Goal: Information Seeking & Learning: Find specific fact

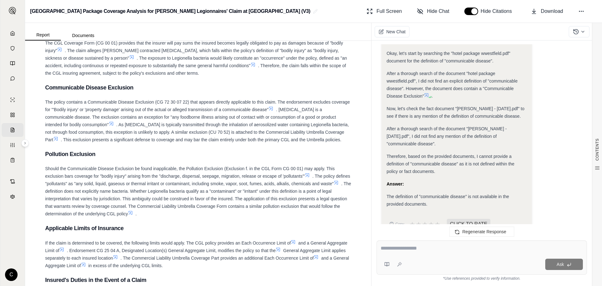
scroll to position [943, 0]
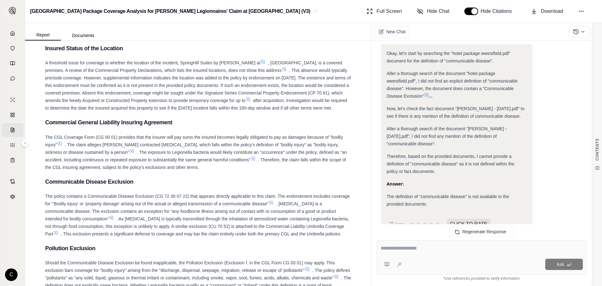
click at [83, 192] on div "The policy contains a Communicable Disease Exclusion (CG 72 30 07 22) that appe…" at bounding box center [198, 214] width 306 height 45
click at [274, 204] on icon at bounding box center [271, 202] width 5 height 5
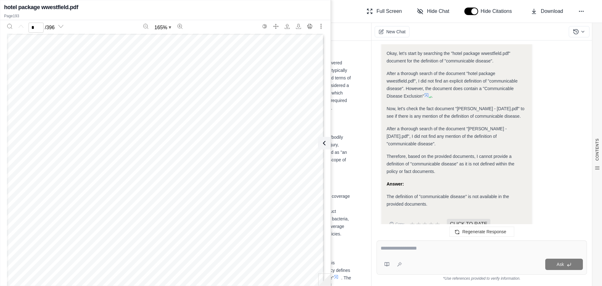
scroll to position [0, 0]
type input "***"
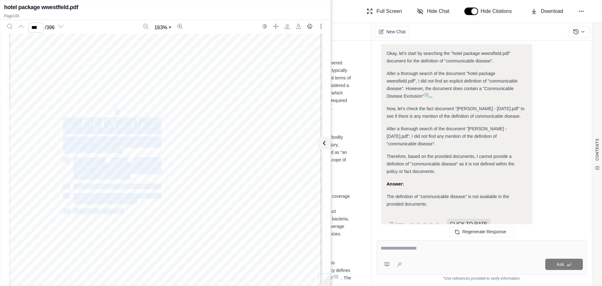
drag, startPoint x: 114, startPoint y: 112, endPoint x: 60, endPoint y: 111, distance: 54.6
click at [60, 111] on div "COMMERCIAL GENERAL LIABILITY THIS ENDORSEMENT CHANGES THE POLICY. PLEASE READ I…" at bounding box center [165, 173] width 313 height 405
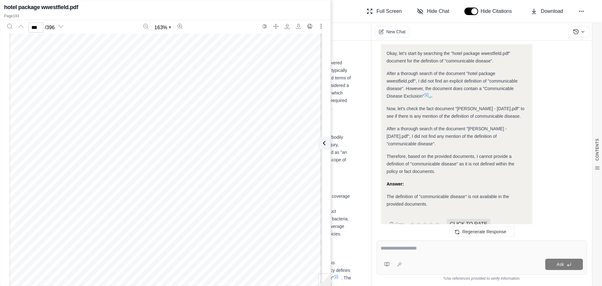
click at [431, 193] on div "The definition of "communicable disease" is not available in the provided docum…" at bounding box center [457, 200] width 140 height 15
drag, startPoint x: 435, startPoint y: 182, endPoint x: 475, endPoint y: 182, distance: 39.5
click at [475, 194] on span "The definition of "communicable disease" is not available in the provided docum…" at bounding box center [448, 200] width 123 height 13
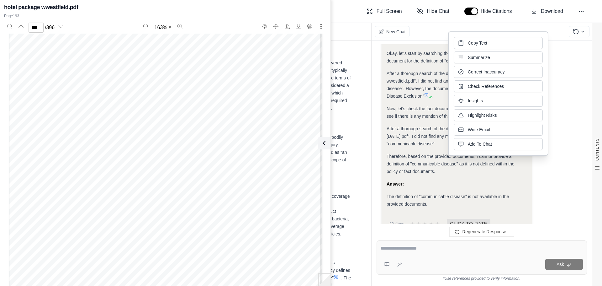
click at [188, 184] on div "COMMERCIAL GENERAL LIABILITY THIS ENDORSEMENT CHANGES THE POLICY. PLEASE READ I…" at bounding box center [165, 173] width 313 height 405
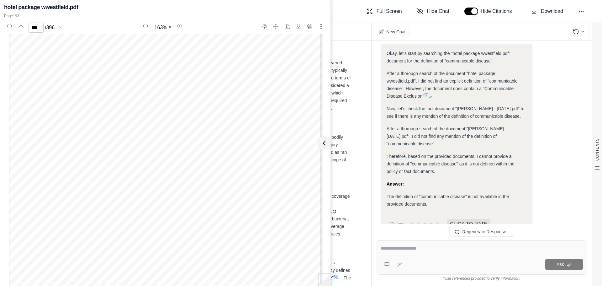
scroll to position [77736, 0]
click at [342, 184] on h3 "Communicable Disease Exclusion" at bounding box center [198, 181] width 306 height 11
click at [326, 139] on icon at bounding box center [323, 143] width 8 height 8
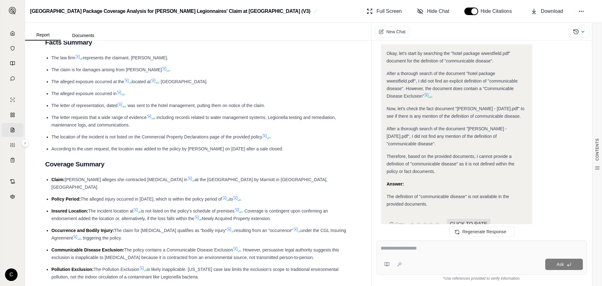
scroll to position [376, 0]
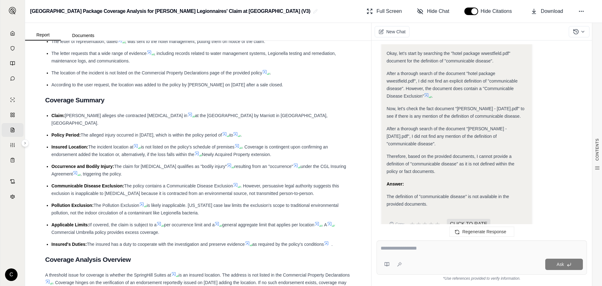
drag, startPoint x: 247, startPoint y: 179, endPoint x: 329, endPoint y: 188, distance: 82.7
click at [329, 188] on li "Communicable Disease Exclusion: The policy contains a Communicable Disease Excl…" at bounding box center [201, 189] width 300 height 15
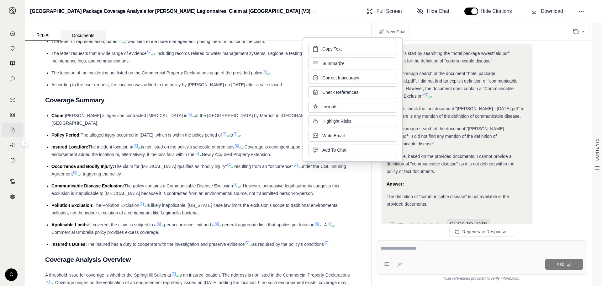
click at [80, 33] on button "Documents" at bounding box center [83, 35] width 45 height 10
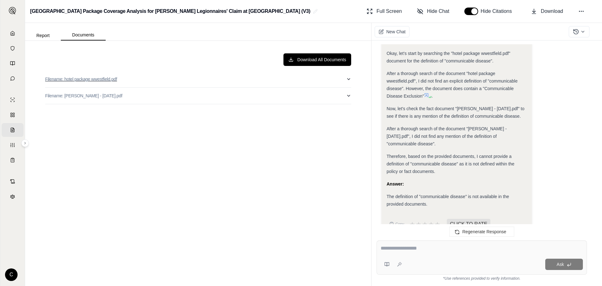
click at [77, 81] on p "Filename: hotel package wwestfield.pdf" at bounding box center [81, 79] width 72 height 6
click at [65, 82] on p "Filename: hotel package wwestfield.pdf" at bounding box center [81, 79] width 72 height 6
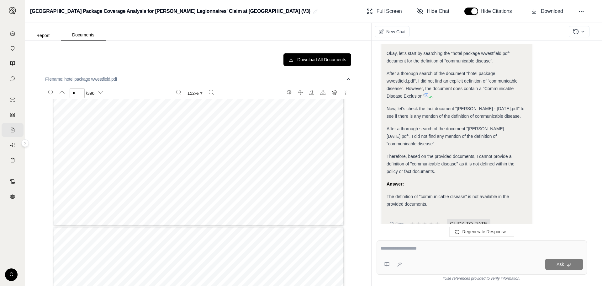
scroll to position [1098, 0]
type input "*"
click at [237, 234] on div "IMPORTANT NOTICE TO OUR POLICYHOLDERS Westfield Insurance Fraud Hot-Line PLEASE…" at bounding box center [198, 258] width 291 height 377
click at [51, 90] on icon "Search" at bounding box center [50, 92] width 5 height 5
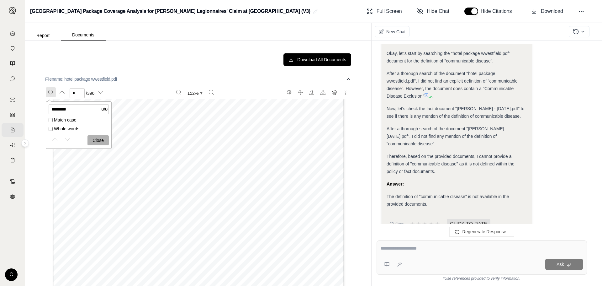
type input "*********"
click at [69, 139] on icon "Next match" at bounding box center [67, 139] width 5 height 3
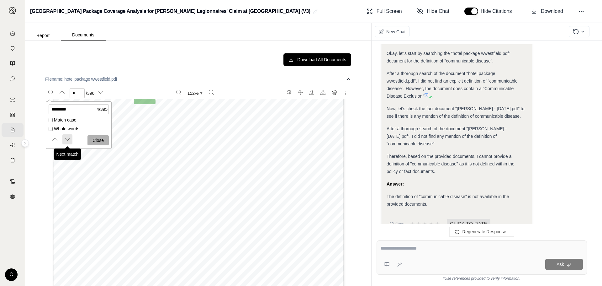
click at [69, 139] on icon "Next match" at bounding box center [67, 139] width 5 height 3
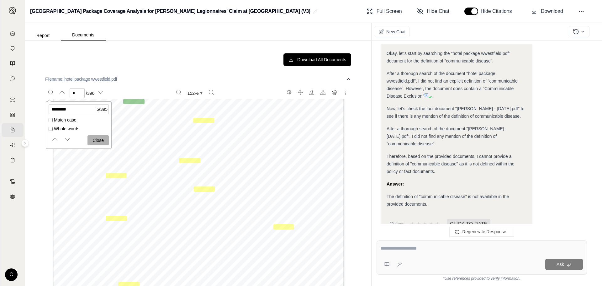
click at [255, 213] on div "BROADENING OR REDUCTION IN COVERAGE CG 20 17 Additional Insured - Unit-owners O…" at bounding box center [198, 191] width 291 height 377
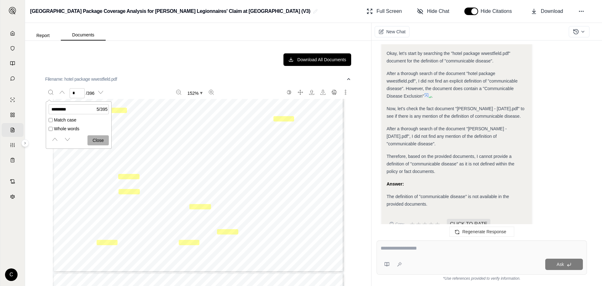
scroll to position [3221, 0]
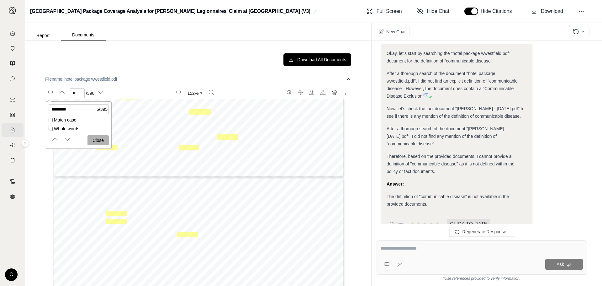
type input "**"
click at [79, 110] on input "*********" at bounding box center [79, 109] width 60 height 10
drag, startPoint x: 79, startPoint y: 110, endPoint x: 51, endPoint y: 105, distance: 28.7
click at [51, 105] on input "*********" at bounding box center [79, 109] width 60 height 10
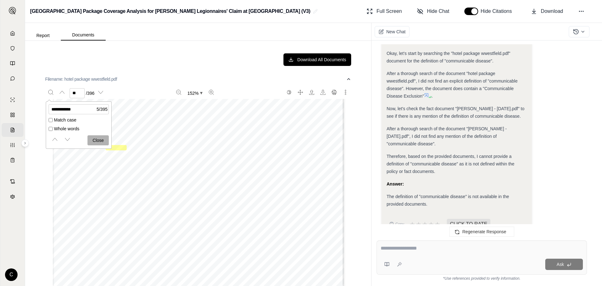
type input "**********"
click at [66, 139] on icon "Next match" at bounding box center [67, 139] width 5 height 3
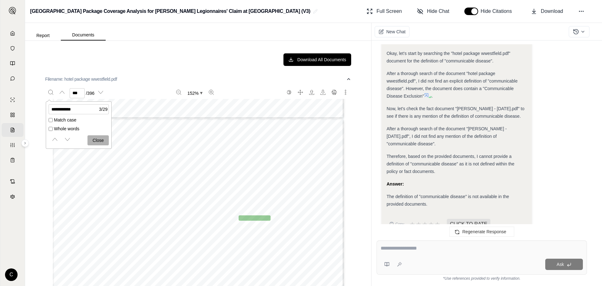
scroll to position [48304, 0]
click at [63, 137] on button "Next match" at bounding box center [67, 139] width 10 height 10
click at [65, 134] on div "**********" at bounding box center [78, 125] width 65 height 42
click at [67, 137] on icon "Next match" at bounding box center [67, 139] width 5 height 5
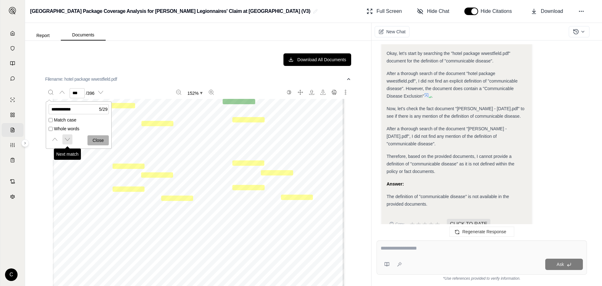
click at [67, 137] on icon "Next match" at bounding box center [67, 139] width 5 height 5
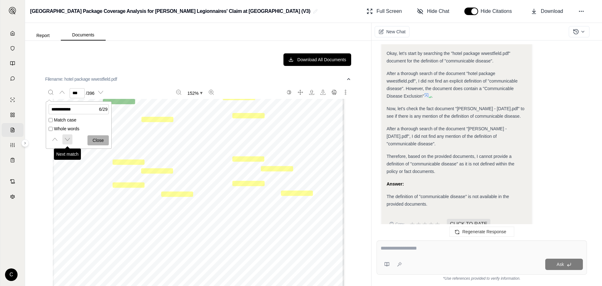
click at [67, 137] on icon "Next match" at bounding box center [67, 139] width 5 height 5
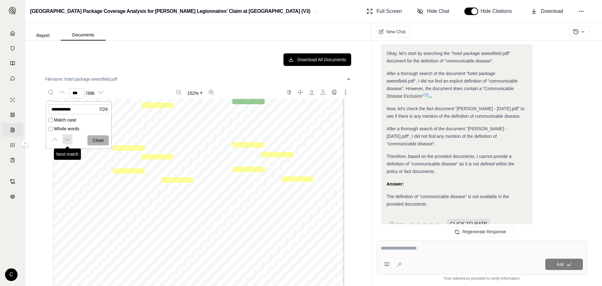
click at [67, 137] on icon "Next match" at bounding box center [67, 139] width 5 height 5
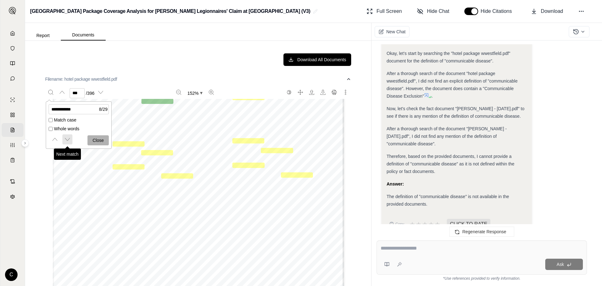
click at [67, 137] on icon "Next match" at bounding box center [67, 139] width 5 height 5
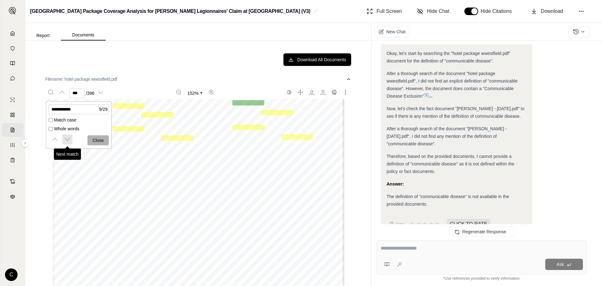
click at [67, 137] on icon "Next match" at bounding box center [67, 139] width 5 height 5
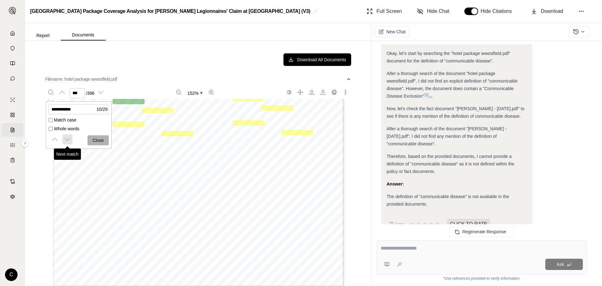
click at [67, 137] on icon "Next match" at bounding box center [67, 139] width 5 height 5
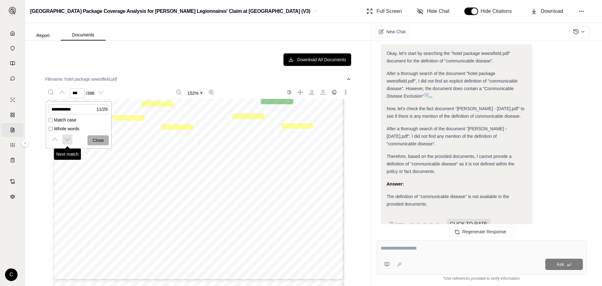
click at [67, 137] on icon "Next match" at bounding box center [67, 139] width 5 height 5
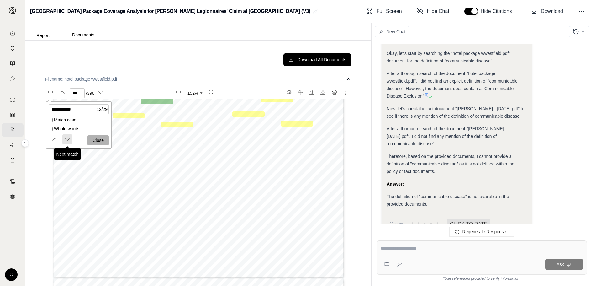
click at [67, 137] on icon "Next match" at bounding box center [67, 139] width 5 height 5
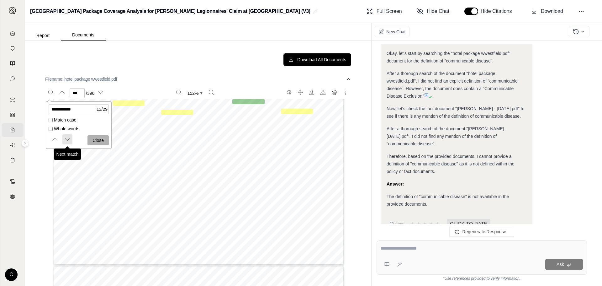
click at [67, 137] on icon "Next match" at bounding box center [67, 139] width 5 height 5
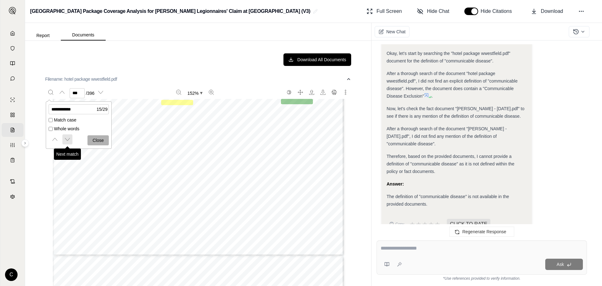
click at [67, 137] on icon "Next match" at bounding box center [67, 139] width 5 height 5
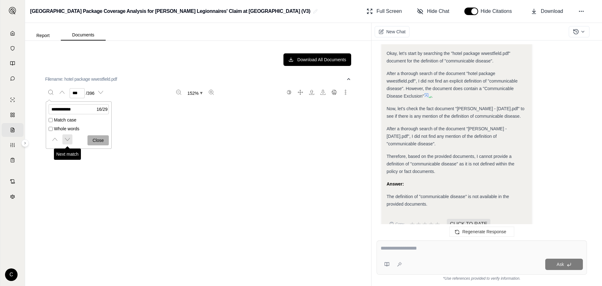
click at [67, 137] on icon "Next match" at bounding box center [67, 139] width 5 height 5
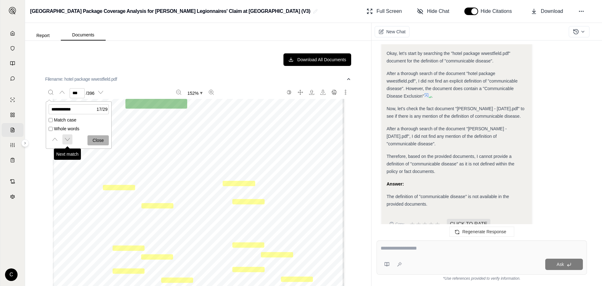
scroll to position [139951, 0]
click at [67, 137] on icon "Next match" at bounding box center [67, 139] width 5 height 5
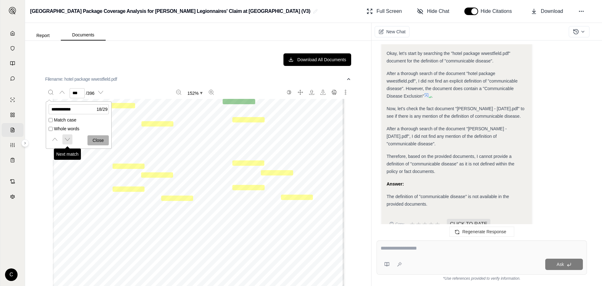
click at [67, 137] on icon "Next match" at bounding box center [67, 139] width 5 height 5
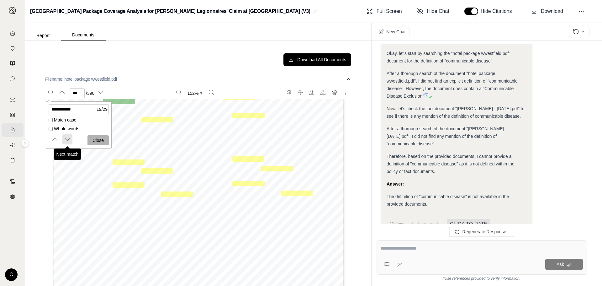
click at [67, 137] on icon "Next match" at bounding box center [67, 139] width 5 height 5
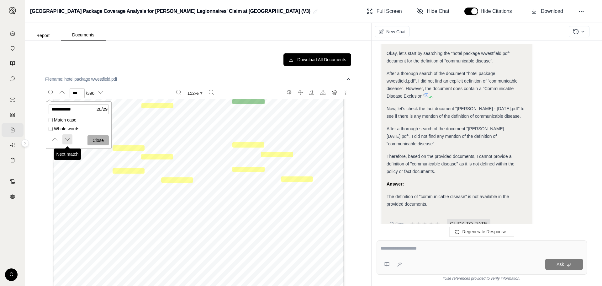
click at [67, 137] on icon "Next match" at bounding box center [67, 139] width 5 height 5
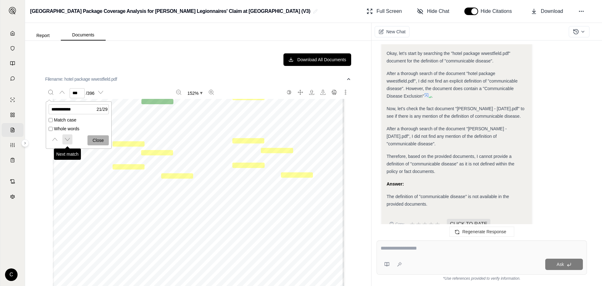
click at [67, 137] on icon "Next match" at bounding box center [67, 139] width 5 height 5
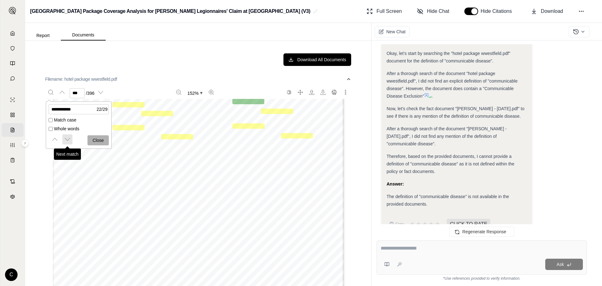
click at [67, 137] on icon "Next match" at bounding box center [67, 139] width 5 height 5
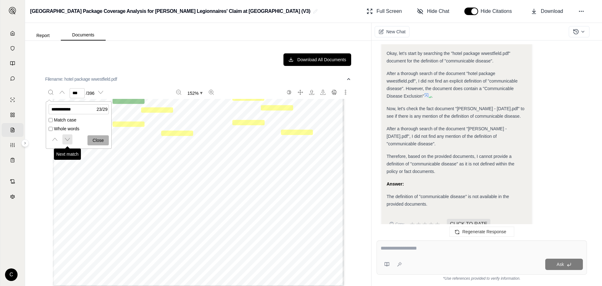
click at [67, 137] on icon "Next match" at bounding box center [67, 139] width 5 height 5
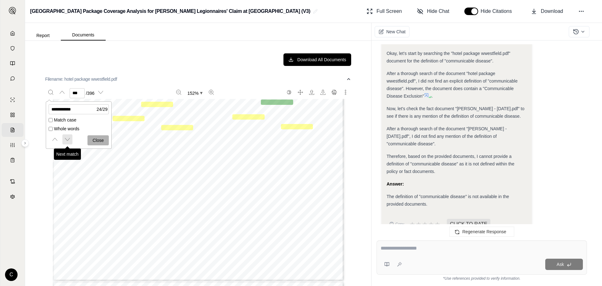
click at [67, 137] on icon "Next match" at bounding box center [67, 139] width 5 height 5
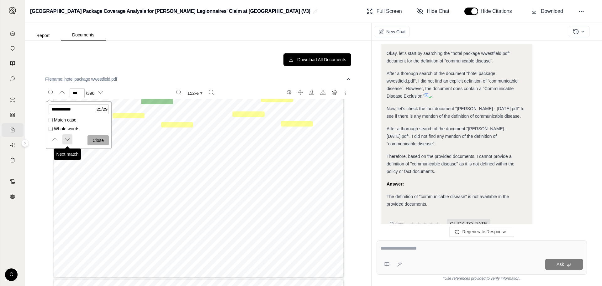
click at [67, 137] on icon "Next match" at bounding box center [67, 139] width 5 height 5
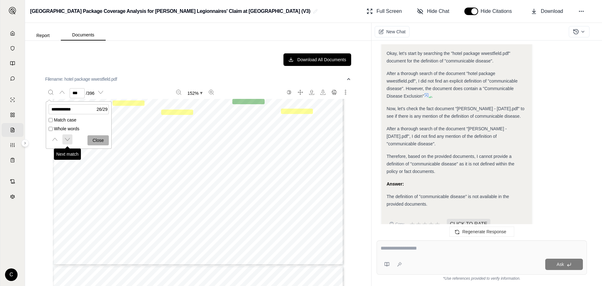
click at [67, 137] on icon "Next match" at bounding box center [67, 139] width 5 height 5
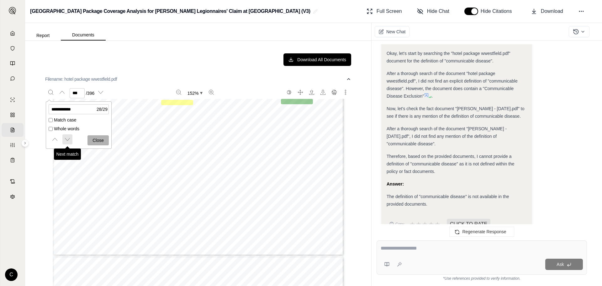
click at [67, 137] on icon "Next match" at bounding box center [67, 139] width 5 height 5
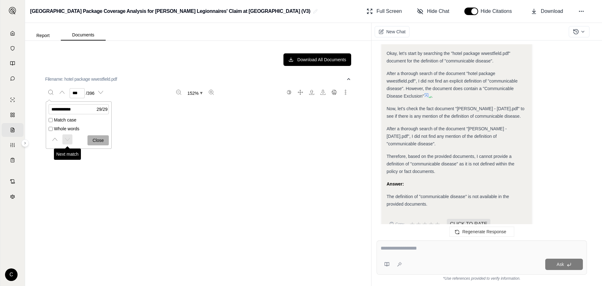
click at [67, 137] on icon "Next match" at bounding box center [67, 139] width 5 height 5
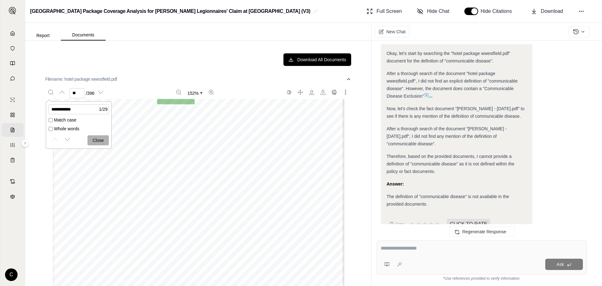
click at [300, 175] on div "Form Edition Number Date Form Name CG2406 0413 LIQUOR LIB - BRING YOUR OWN ALCO…" at bounding box center [198, 165] width 291 height 377
click at [174, 92] on button "Zoom out" at bounding box center [179, 92] width 10 height 10
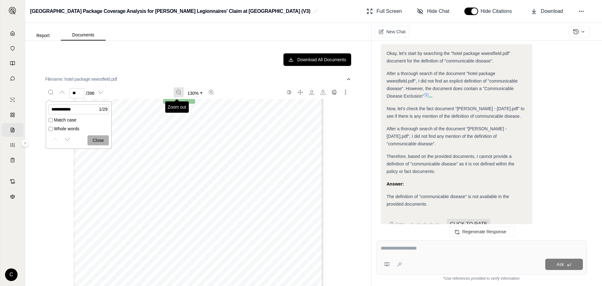
click at [176, 93] on icon "Zoom out" at bounding box center [178, 92] width 5 height 5
click at [70, 137] on button "Next match" at bounding box center [67, 139] width 10 height 10
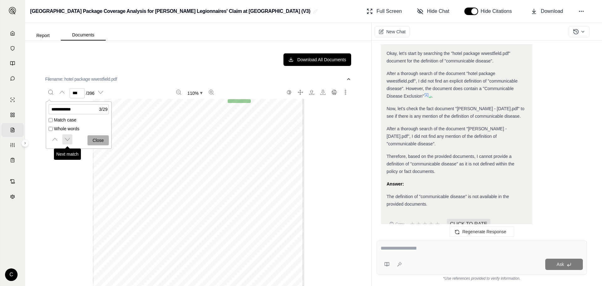
scroll to position [35049, 0]
click at [70, 137] on button "Next match" at bounding box center [67, 139] width 10 height 10
type input "***"
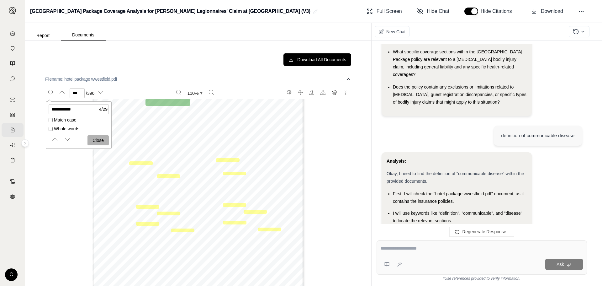
scroll to position [188, 0]
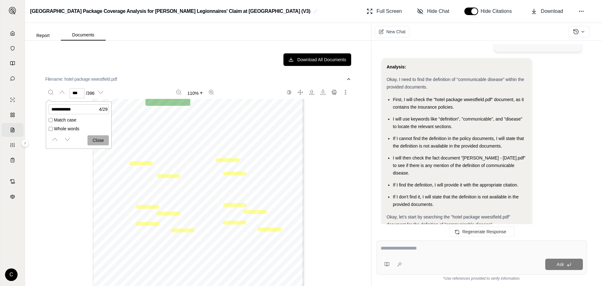
click at [448, 253] on div at bounding box center [482, 249] width 202 height 10
click at [446, 245] on textarea at bounding box center [482, 248] width 202 height 8
type textarea "**********"
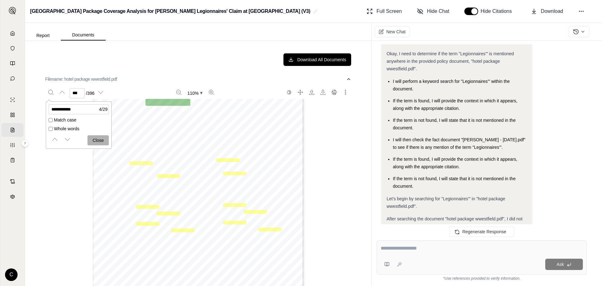
scroll to position [567, 0]
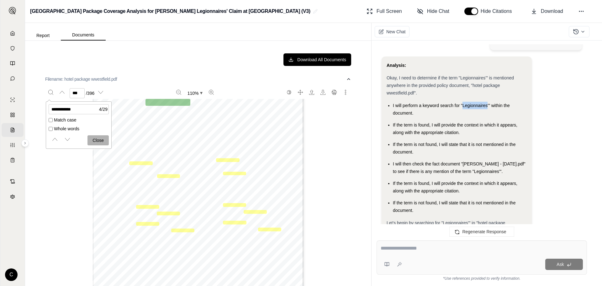
drag, startPoint x: 487, startPoint y: 91, endPoint x: 462, endPoint y: 89, distance: 25.2
click at [462, 103] on span "I will perform a keyword search for "Legionnaires'" within the document." at bounding box center [451, 109] width 117 height 13
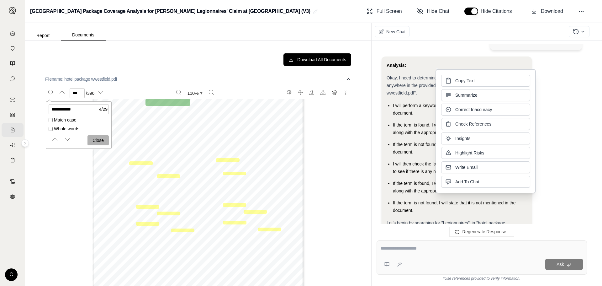
copy span "Legionnaires"
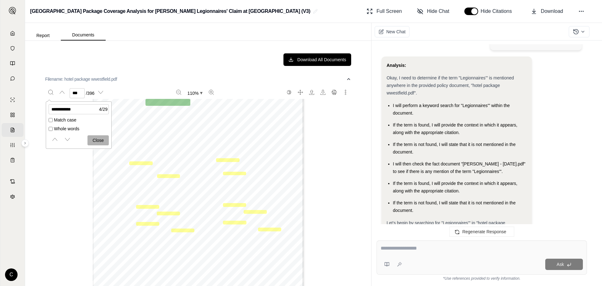
click at [84, 113] on input "**********" at bounding box center [79, 109] width 60 height 10
drag, startPoint x: 87, startPoint y: 109, endPoint x: 44, endPoint y: 102, distance: 43.8
click at [44, 102] on div "**********" at bounding box center [198, 163] width 316 height 230
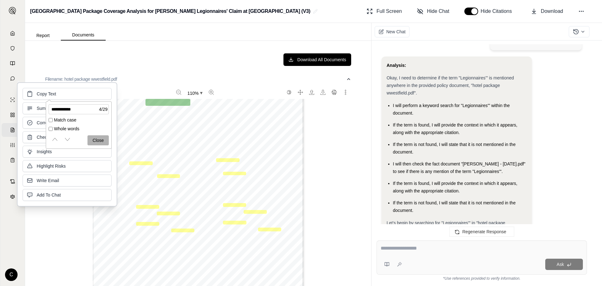
click button "Copy Text" at bounding box center [67, 94] width 89 height 12
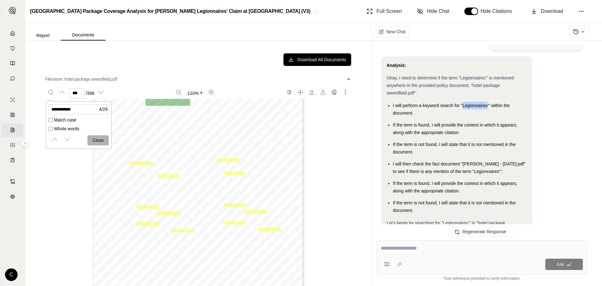
drag, startPoint x: 487, startPoint y: 91, endPoint x: 464, endPoint y: 92, distance: 23.2
click at [464, 103] on span "I will perform a keyword search for "Legionnaires'" within the document." at bounding box center [451, 109] width 117 height 13
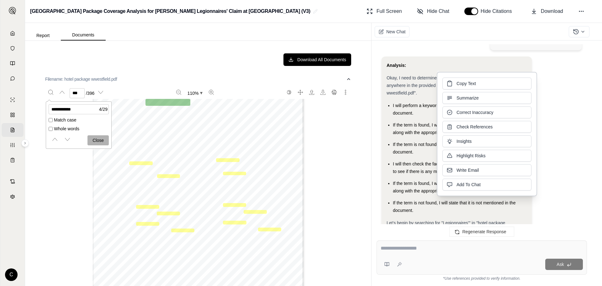
copy span "Legionnaires"
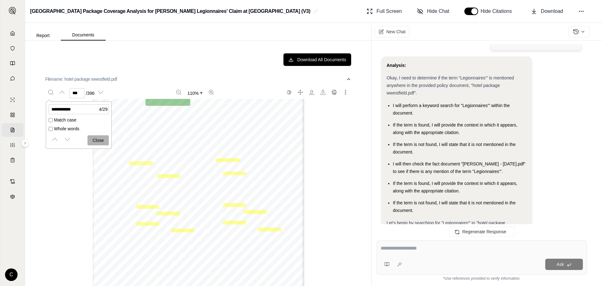
click at [78, 109] on input "**********" at bounding box center [79, 109] width 60 height 10
drag, startPoint x: 80, startPoint y: 109, endPoint x: 33, endPoint y: 106, distance: 47.1
click at [33, 106] on div "**********" at bounding box center [198, 163] width 346 height 245
click at [71, 255] on div "COMMERCIAL GENERAL LIABILITY THIS ENDORSEMENT CHANGES THE POLICY. PLEASE READ I…" at bounding box center [198, 204] width 306 height 273
click at [85, 106] on input "**********" at bounding box center [79, 109] width 60 height 10
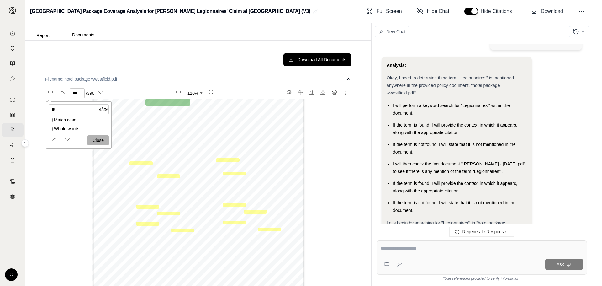
type input "*"
paste input "**********"
type input "**********"
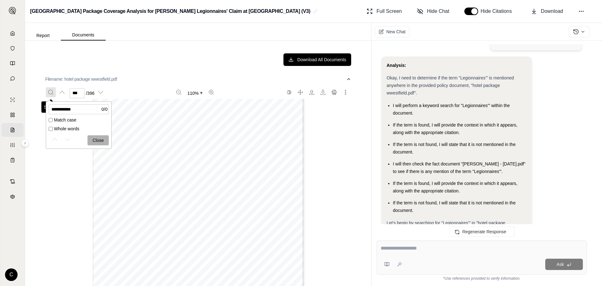
click at [53, 91] on icon "Search" at bounding box center [50, 92] width 5 height 5
click at [67, 111] on input "Enter to search" at bounding box center [79, 109] width 60 height 10
type input "**********"
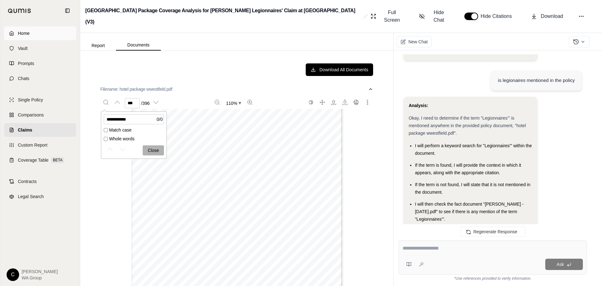
click at [11, 33] on link "Home" at bounding box center [40, 33] width 72 height 14
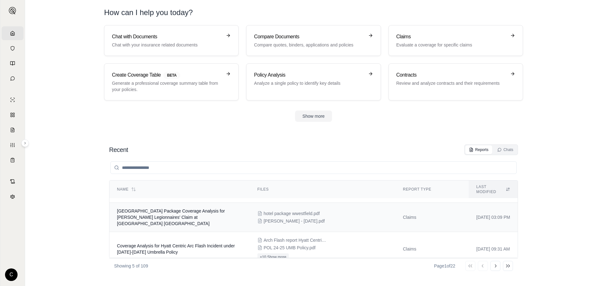
scroll to position [63, 0]
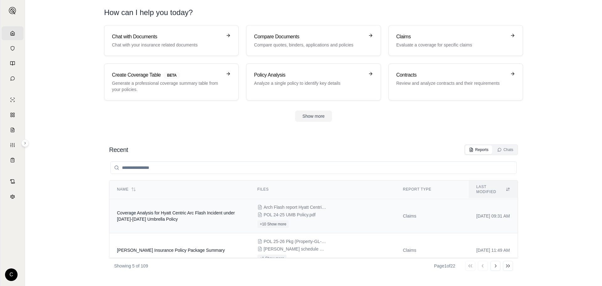
click at [188, 213] on td "Coverage Analysis for Hyatt Centric Arc Flash Incident under [DATE]-[DATE] Umbr…" at bounding box center [179, 216] width 141 height 34
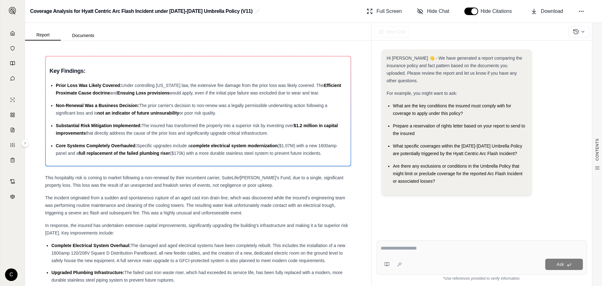
click at [433, 249] on textarea at bounding box center [482, 248] width 202 height 8
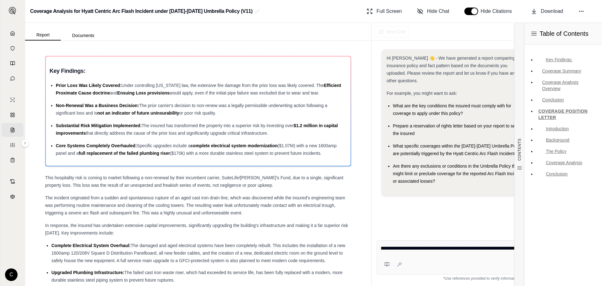
type textarea "**********"
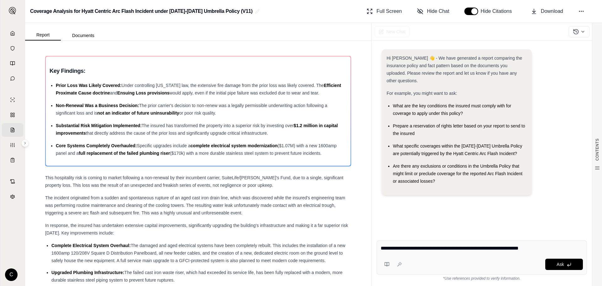
click at [490, 262] on div "Ask" at bounding box center [494, 263] width 178 height 11
click at [567, 250] on textarea "**********" at bounding box center [482, 248] width 202 height 8
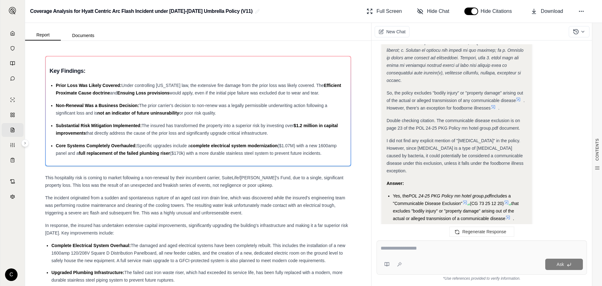
scroll to position [572, 0]
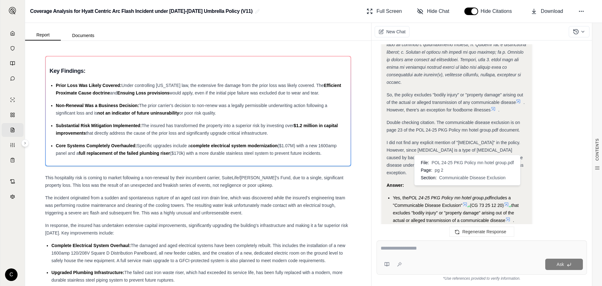
click at [465, 202] on icon at bounding box center [465, 204] width 5 height 5
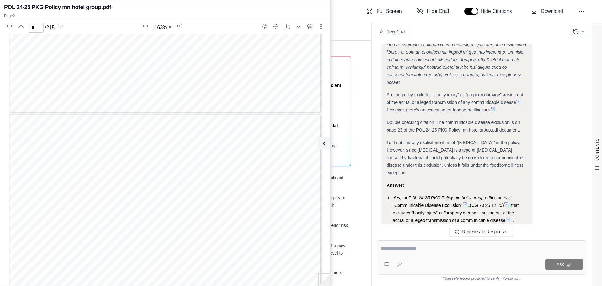
scroll to position [405, 0]
click at [509, 202] on icon at bounding box center [506, 204] width 5 height 5
click at [508, 217] on icon at bounding box center [508, 219] width 5 height 5
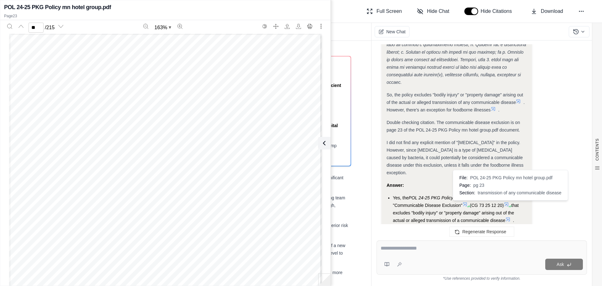
click at [508, 217] on icon at bounding box center [508, 219] width 5 height 5
click at [510, 217] on icon at bounding box center [508, 219] width 4 height 4
type input "**"
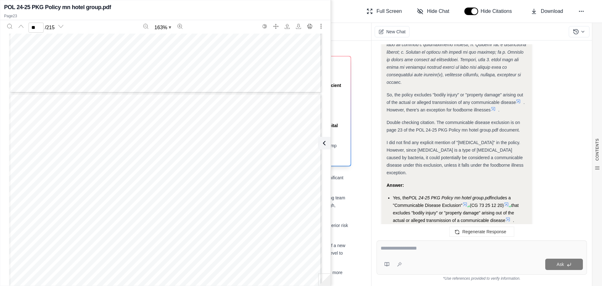
click at [325, 142] on icon at bounding box center [325, 143] width 8 height 8
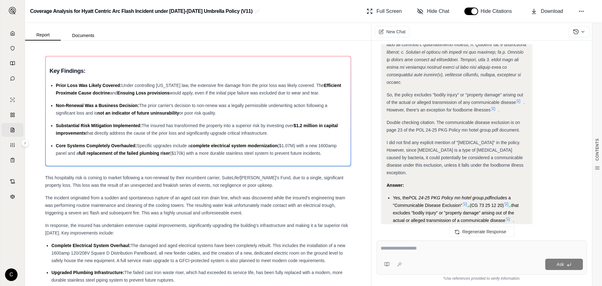
click at [508, 202] on icon at bounding box center [506, 204] width 5 height 5
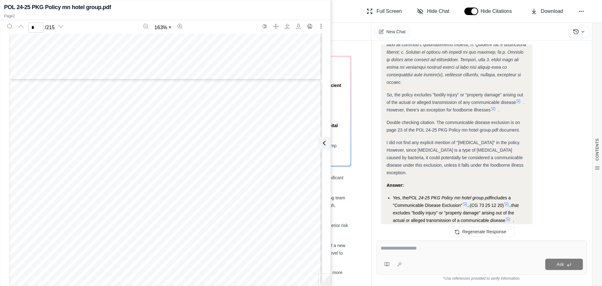
type input "*"
click at [465, 202] on icon at bounding box center [465, 204] width 5 height 5
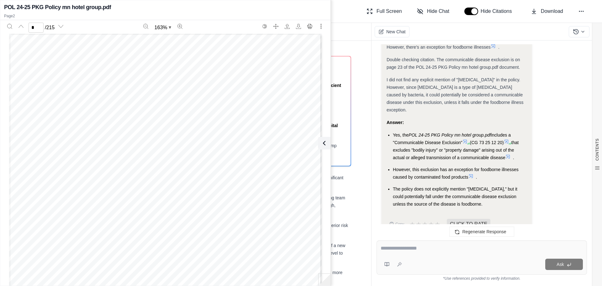
click at [351, 33] on div "Report Documents" at bounding box center [198, 32] width 346 height 18
click at [327, 145] on button at bounding box center [323, 143] width 13 height 13
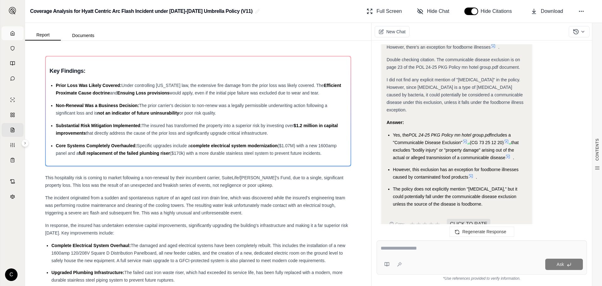
scroll to position [703, 0]
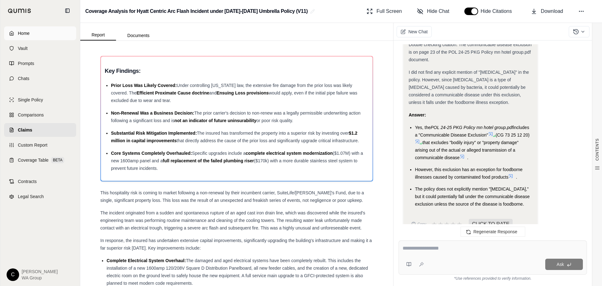
click at [9, 33] on icon at bounding box center [11, 33] width 5 height 5
